Goal: Task Accomplishment & Management: Manage account settings

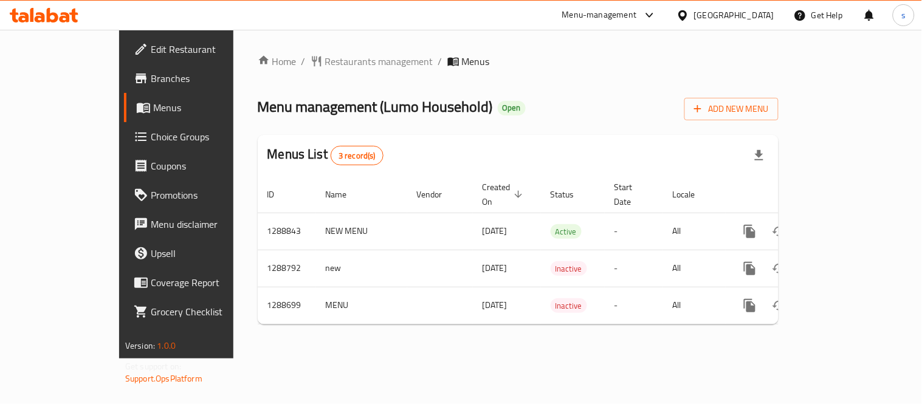
click at [657, 21] on icon at bounding box center [649, 15] width 15 height 15
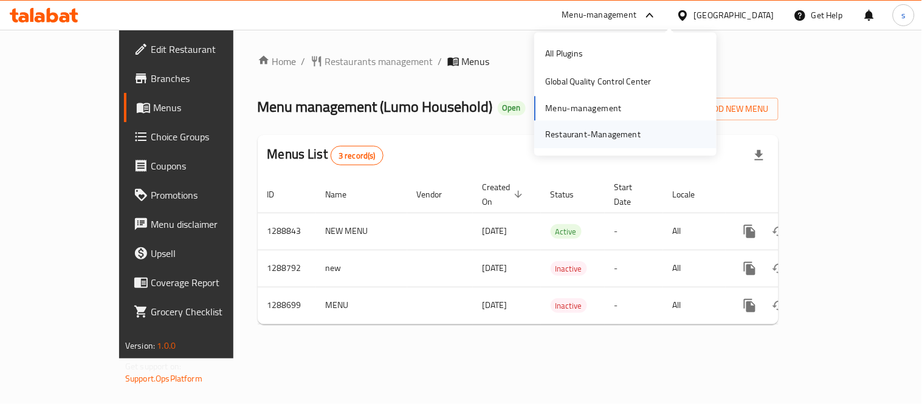
click at [611, 128] on div "Restaurant-Management" at bounding box center [592, 134] width 95 height 13
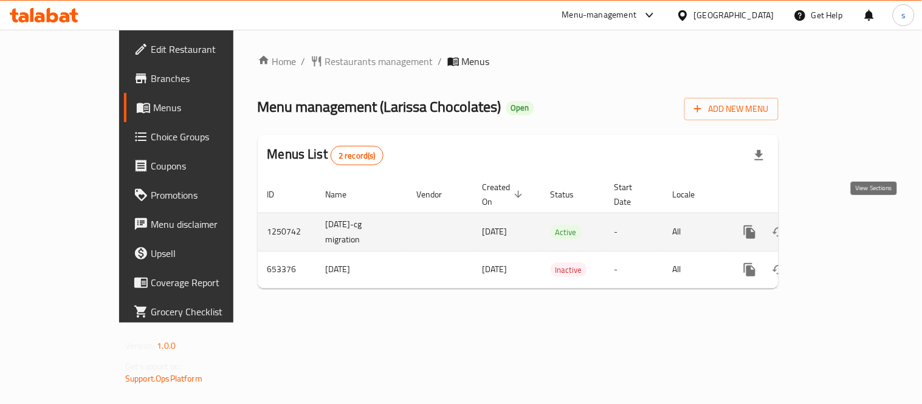
click at [845, 225] on icon "enhanced table" at bounding box center [837, 232] width 15 height 15
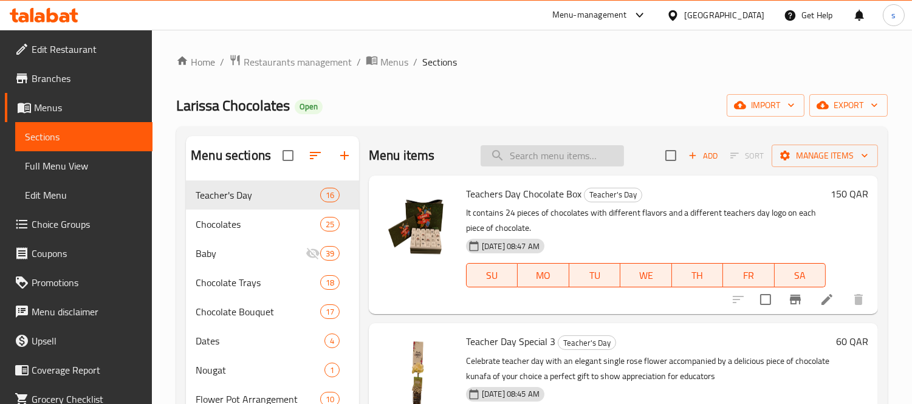
click at [553, 163] on input "search" at bounding box center [552, 155] width 143 height 21
paste input "Teacher Day Special 3"
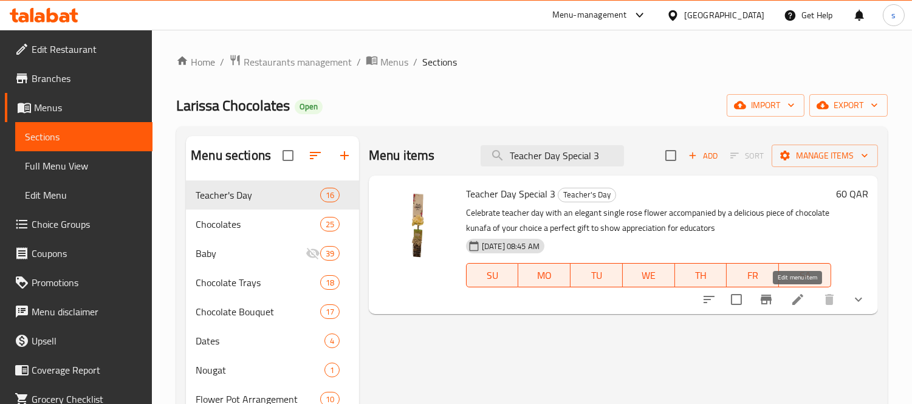
type input "Teacher Day Special 3"
click at [798, 295] on icon at bounding box center [798, 299] width 15 height 15
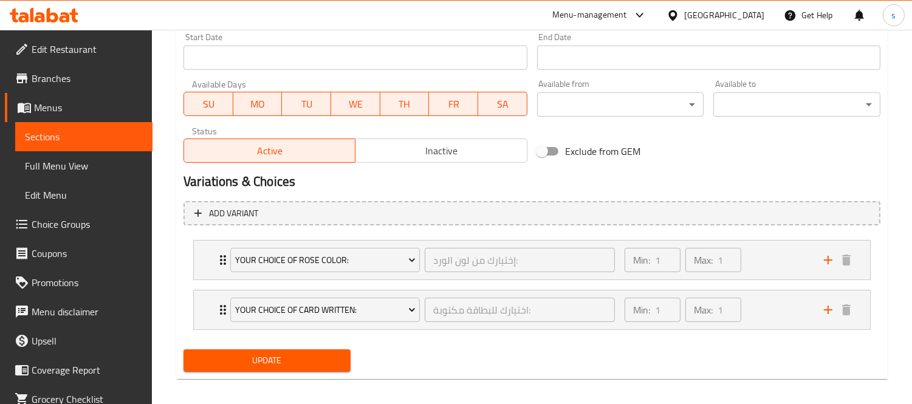
scroll to position [541, 0]
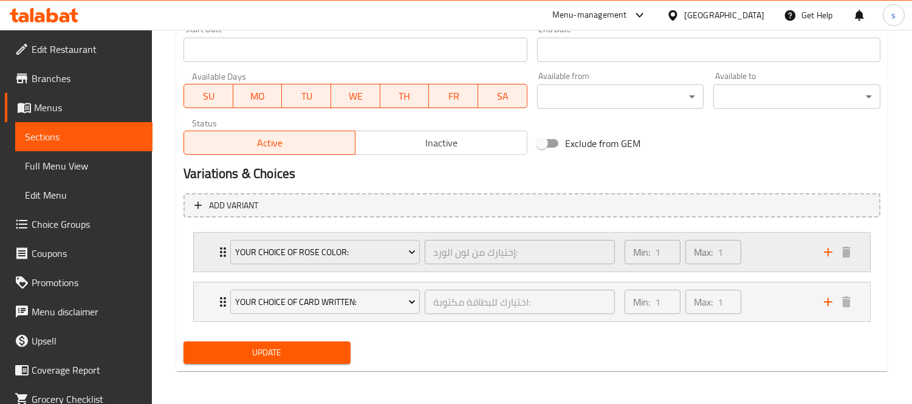
click at [224, 248] on div "Your Choice Of Rose Color: إختيارك من لون الورد: ​" at bounding box center [422, 252] width 399 height 39
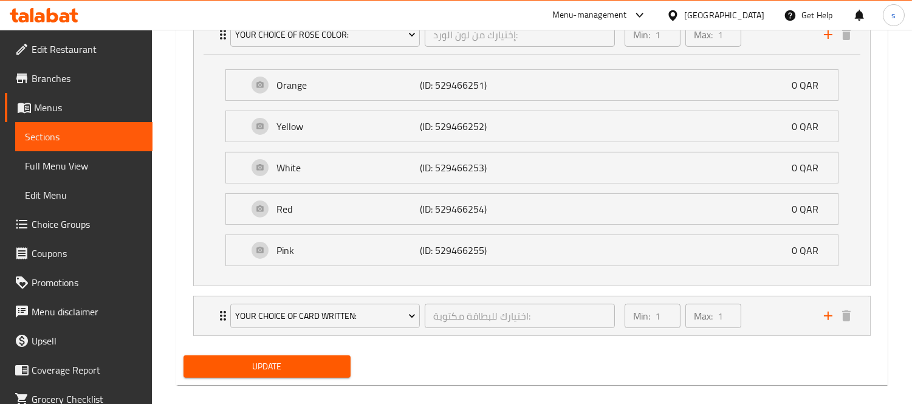
scroll to position [773, 0]
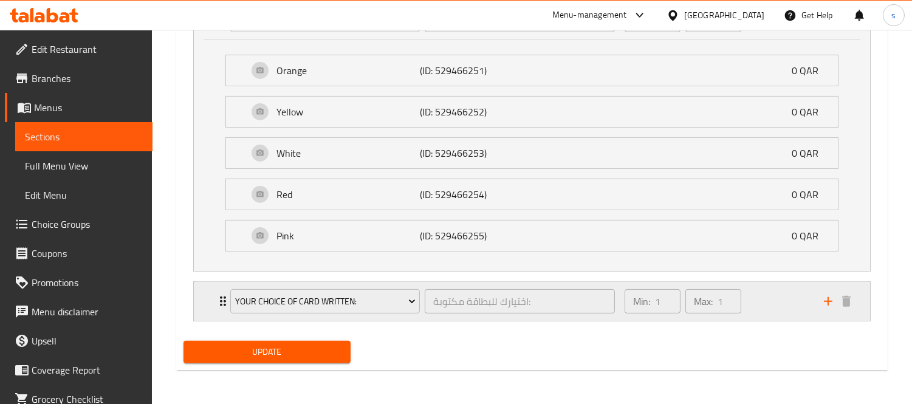
click at [222, 298] on icon "Expand" at bounding box center [223, 302] width 6 height 10
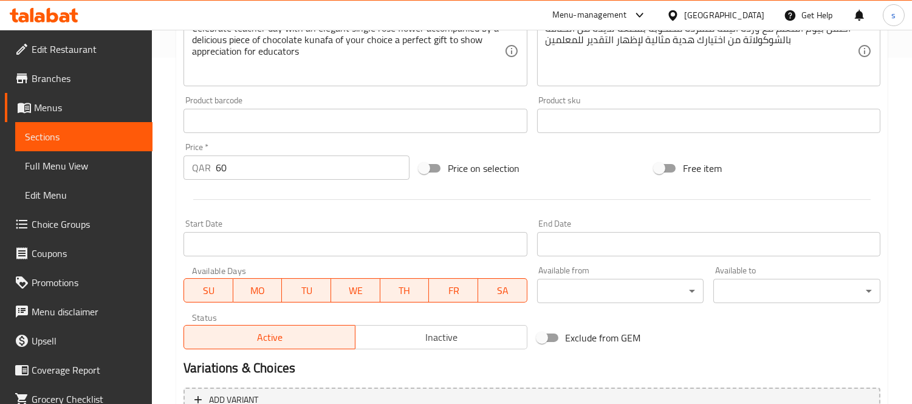
scroll to position [272, 0]
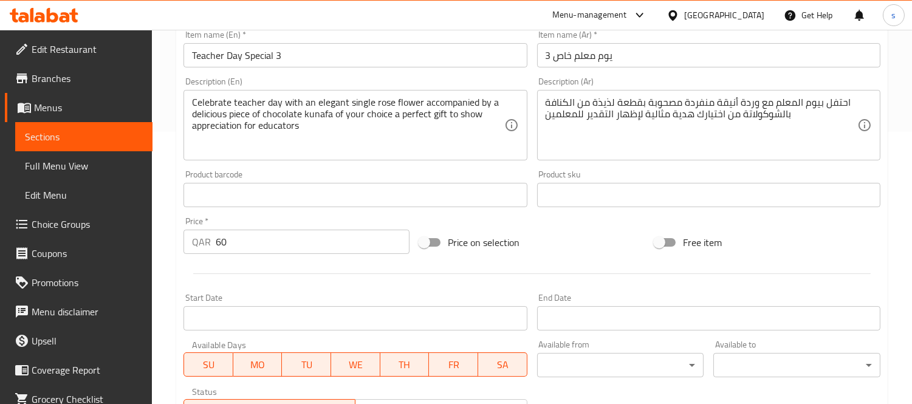
drag, startPoint x: 441, startPoint y: 16, endPoint x: 558, endPoint y: 1, distance: 118.4
click at [558, 1] on div "Menu-management [GEOGRAPHIC_DATA] Get Help s" at bounding box center [456, 15] width 912 height 29
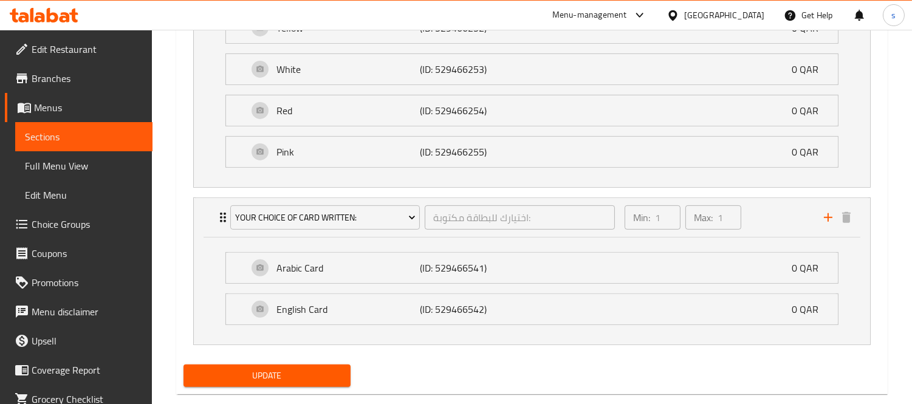
scroll to position [880, 0]
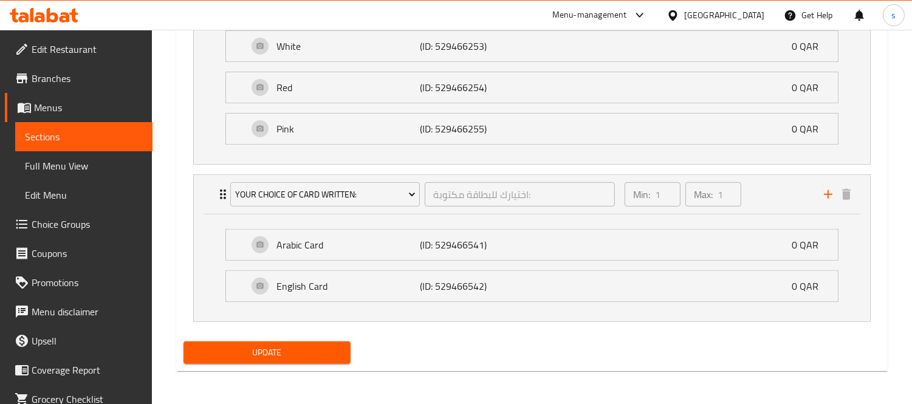
click at [81, 222] on span "Choice Groups" at bounding box center [87, 224] width 111 height 15
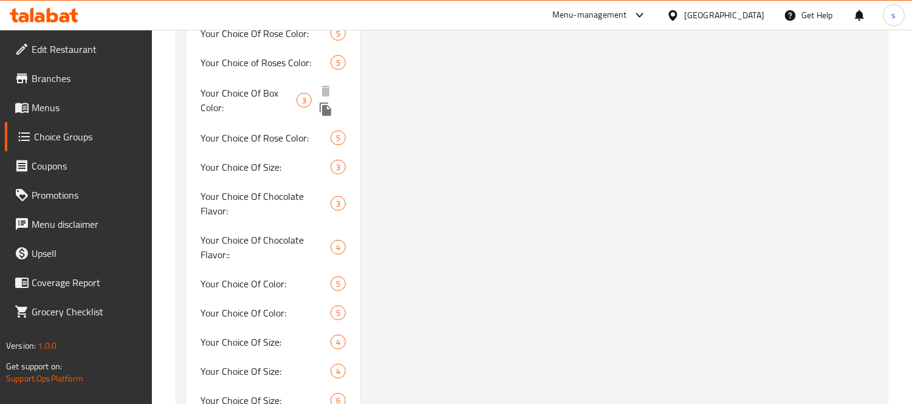
scroll to position [1477, 0]
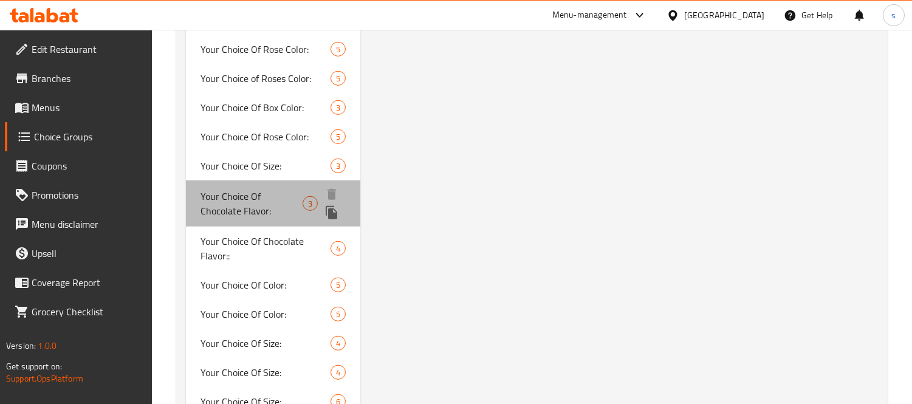
click at [218, 196] on span "Your Choice Of Chocolate Flavor:" at bounding box center [252, 203] width 102 height 29
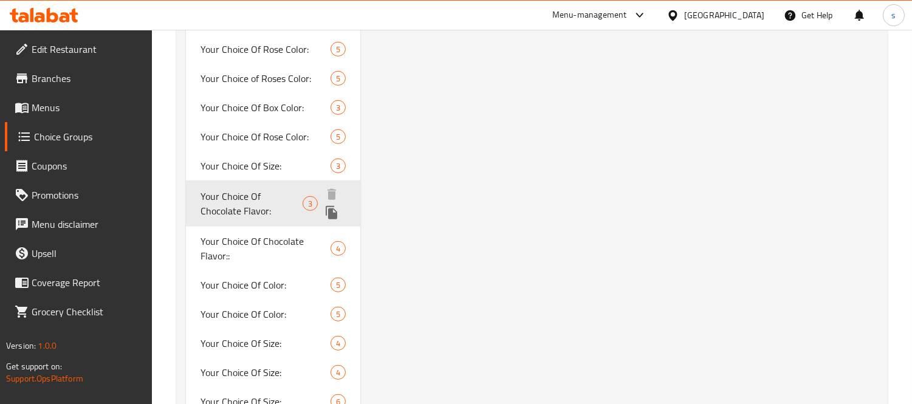
type input "Your Choice Of Chocolate Flavor:"
type input "اختيارك من نكهة الشوكولاتة:"
click at [211, 233] on span "Your Choice Of Chocolate Flavor::" at bounding box center [252, 247] width 102 height 29
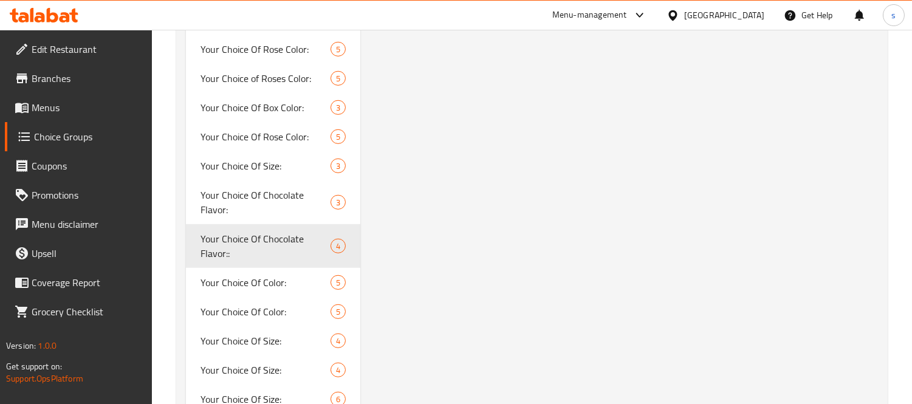
type input "Your Choice Of Chocolate Flavor::"
type input "اختيارك من نكهة الشوكولاتة::"
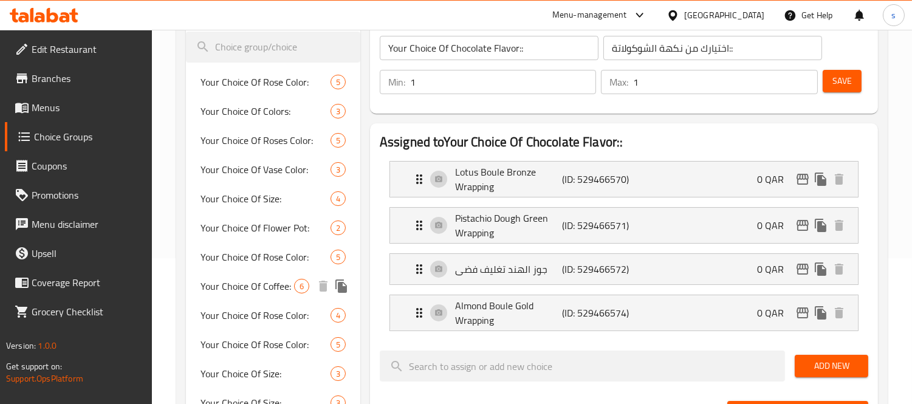
scroll to position [126, 0]
